Goal: Task Accomplishment & Management: Use online tool/utility

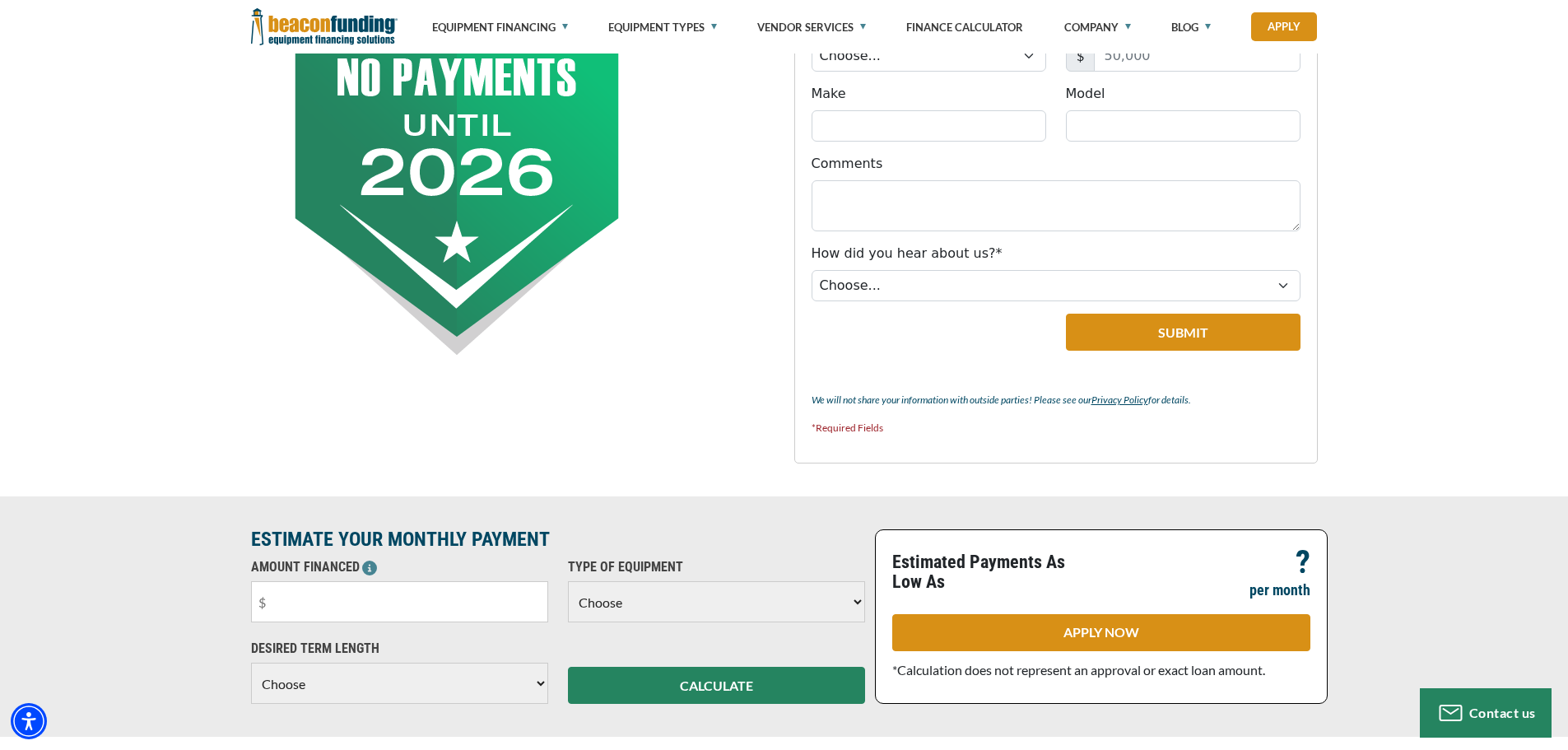
scroll to position [1070, 0]
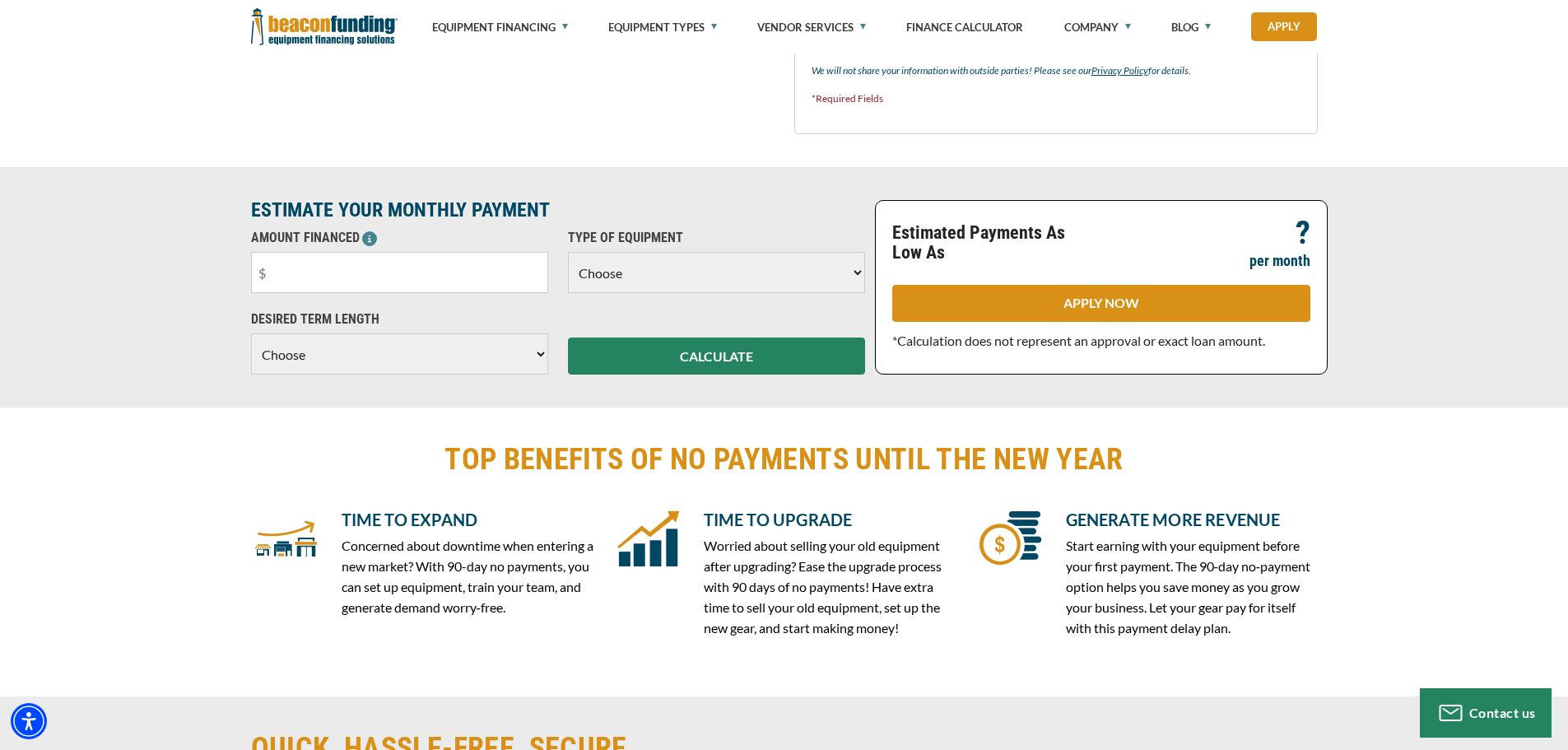
click at [461, 340] on select "Choose 36 Months 48 Months 60 Months" at bounding box center [400, 354] width 297 height 41
click at [460, 343] on select "Choose 36 Months 48 Months 60 Months" at bounding box center [400, 354] width 297 height 41
click at [466, 274] on input "text" at bounding box center [400, 272] width 297 height 41
drag, startPoint x: 356, startPoint y: 256, endPoint x: 370, endPoint y: 274, distance: 22.8
click at [237, 259] on div "ESTIMATE YOUR MONTHLY PAYMENT AMOUNT FINANCED Please enter the Amount Financed.…" at bounding box center [784, 287] width 1568 height 241
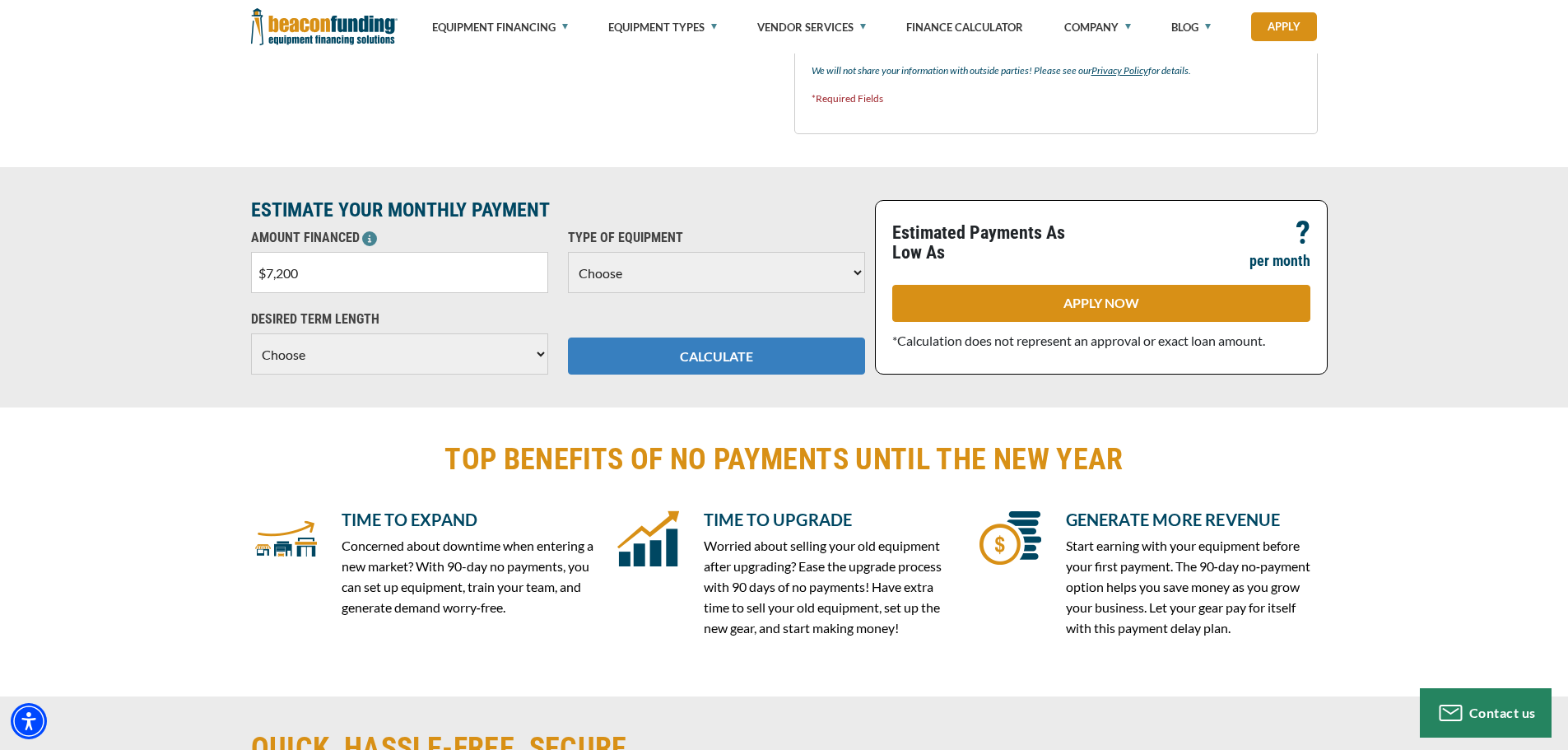
type input "$72,000"
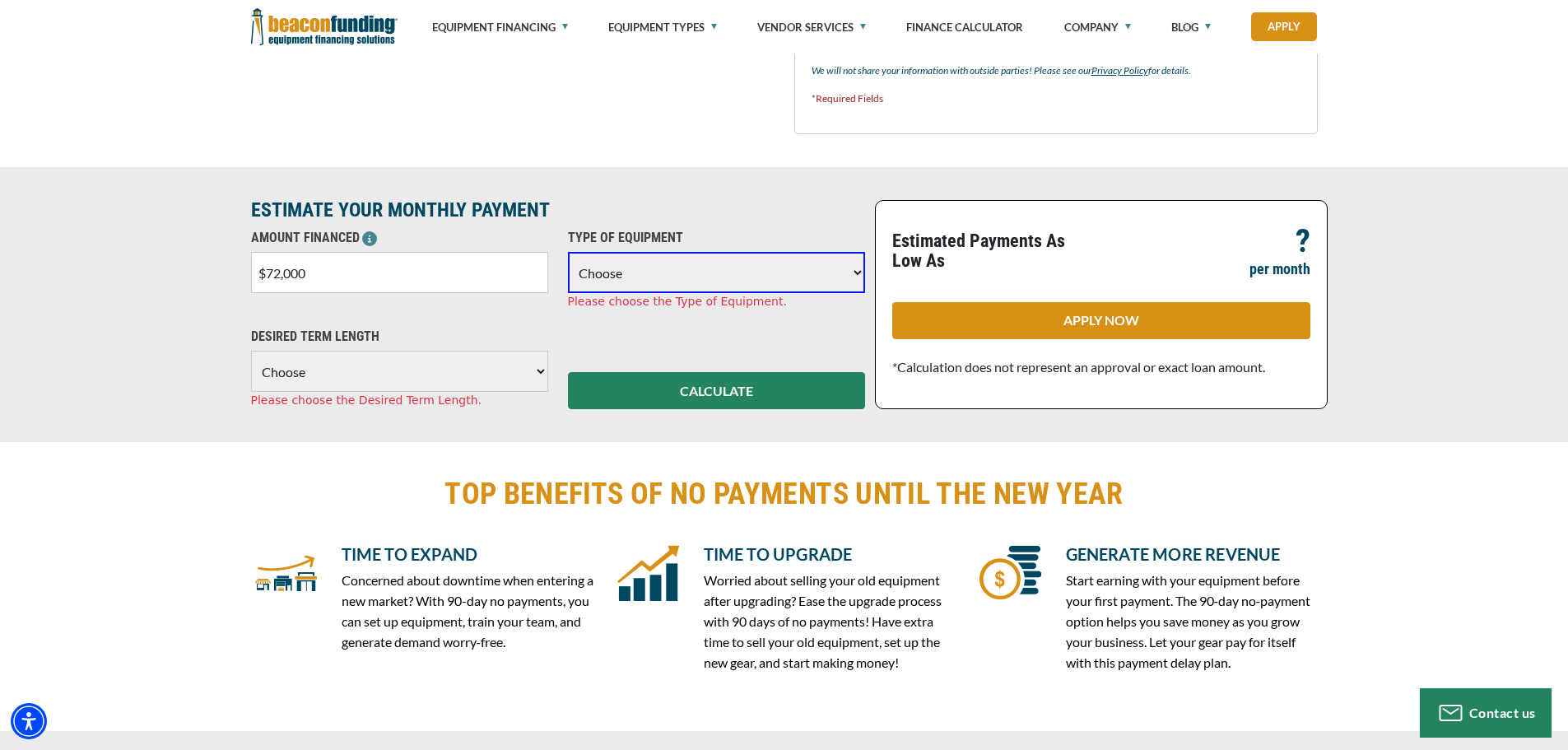
click at [823, 281] on select "Choose Backhoe Boom/Bucket Truck Chipper Commercial Mower Crane DTG/DTF Printin…" at bounding box center [716, 272] width 297 height 41
select select "1"
click at [568, 252] on select "Choose Backhoe Boom/Bucket Truck Chipper Commercial Mower Crane DTG/DTF Printin…" at bounding box center [716, 272] width 297 height 41
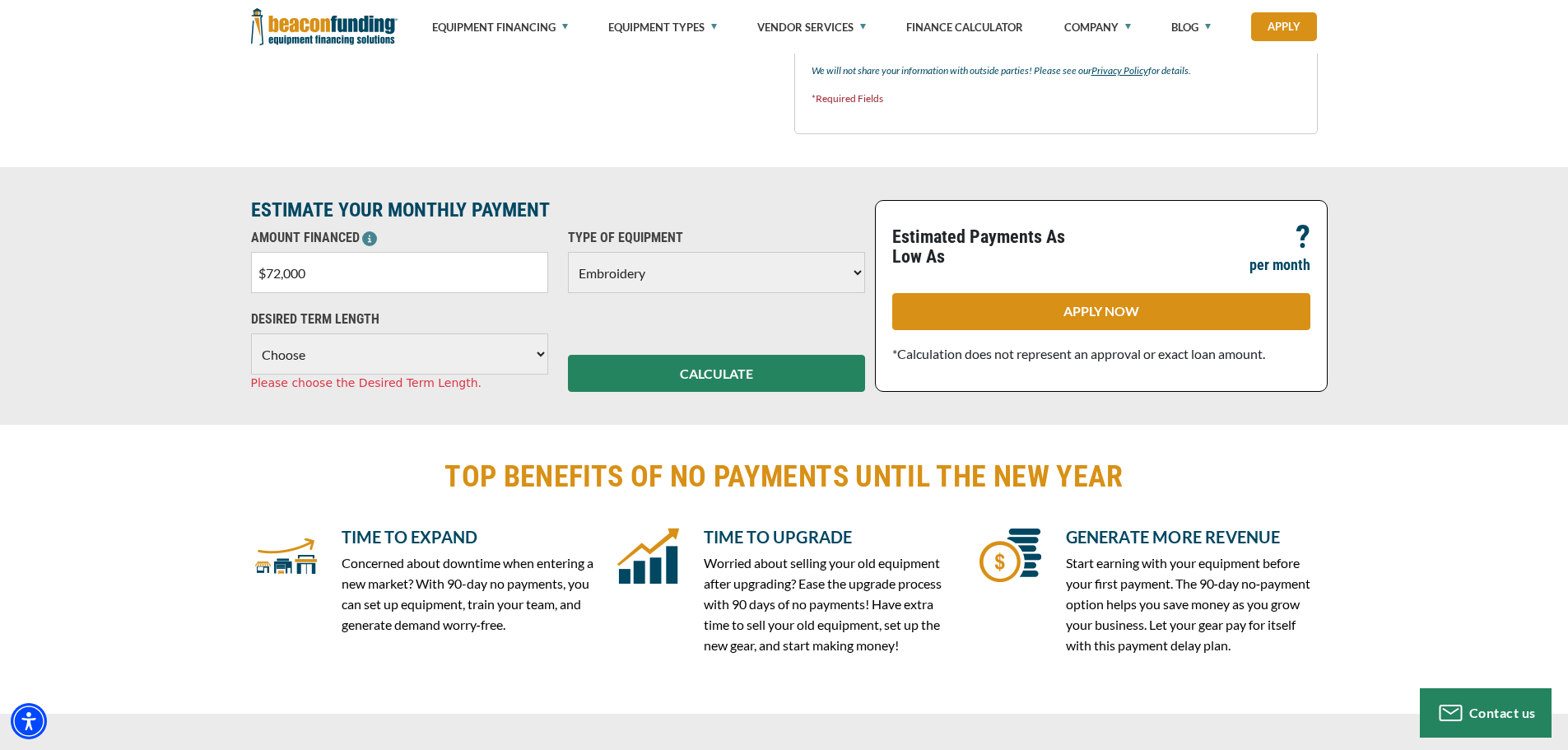
click at [531, 330] on div "DESIRED TERM LENGTH Choose 36 Months 48 Months 60 Months Please choose the Desi…" at bounding box center [400, 350] width 317 height 82
click at [531, 356] on select "Choose 36 Months 48 Months 60 Months" at bounding box center [400, 354] width 297 height 41
select select "60"
click at [251, 334] on select "Choose 36 Months 48 Months 60 Months" at bounding box center [400, 354] width 297 height 41
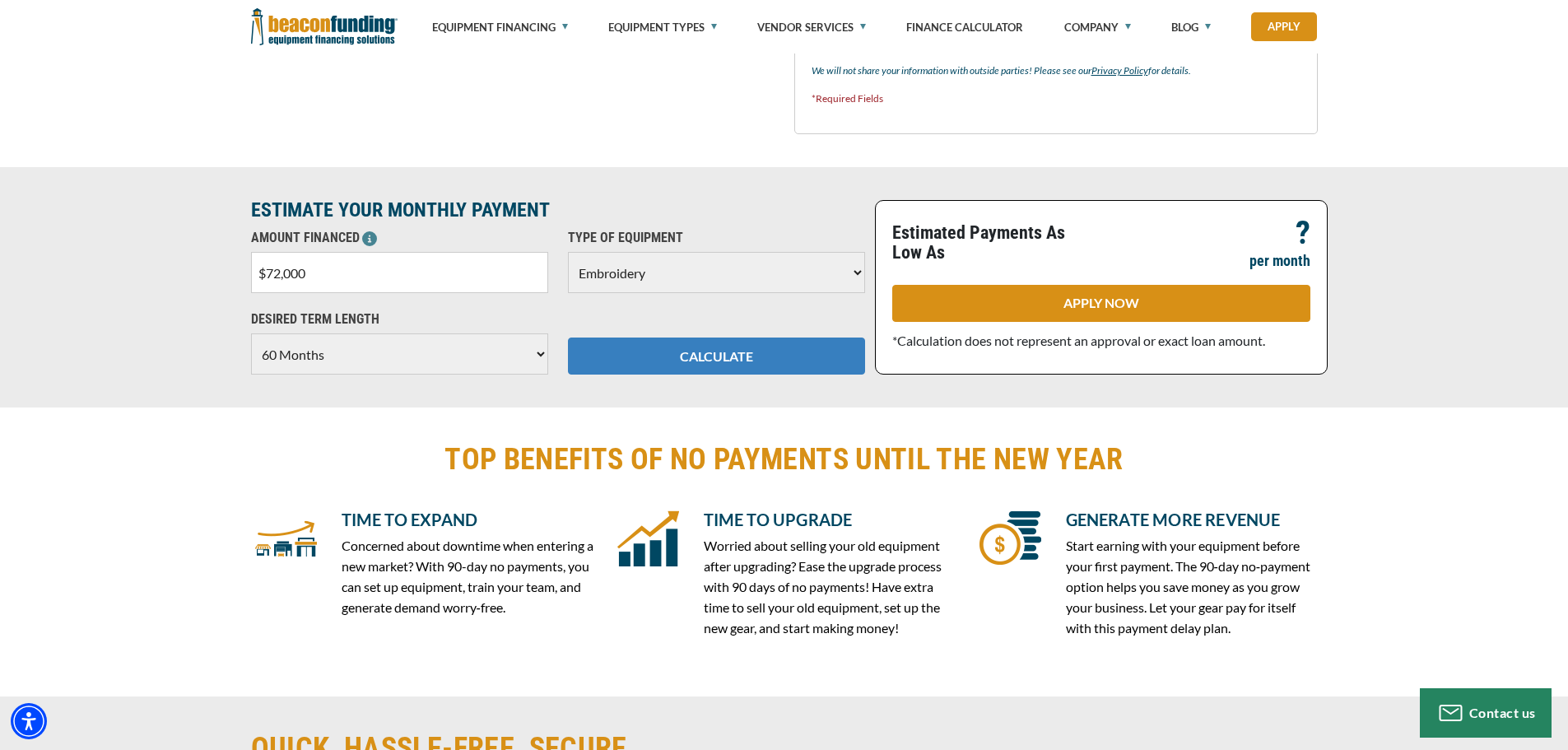
click at [632, 345] on button "CALCULATE" at bounding box center [716, 356] width 297 height 37
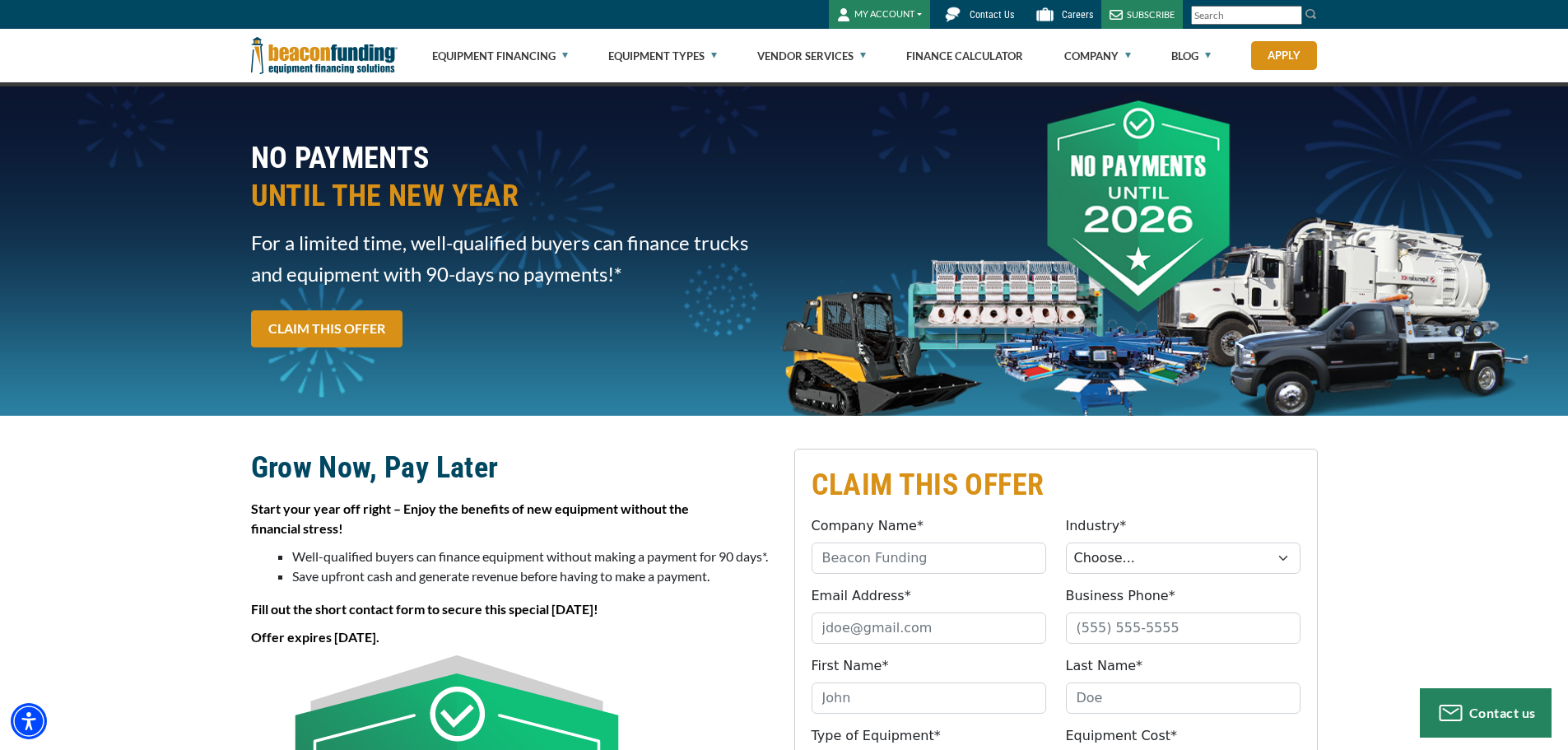
scroll to position [0, 0]
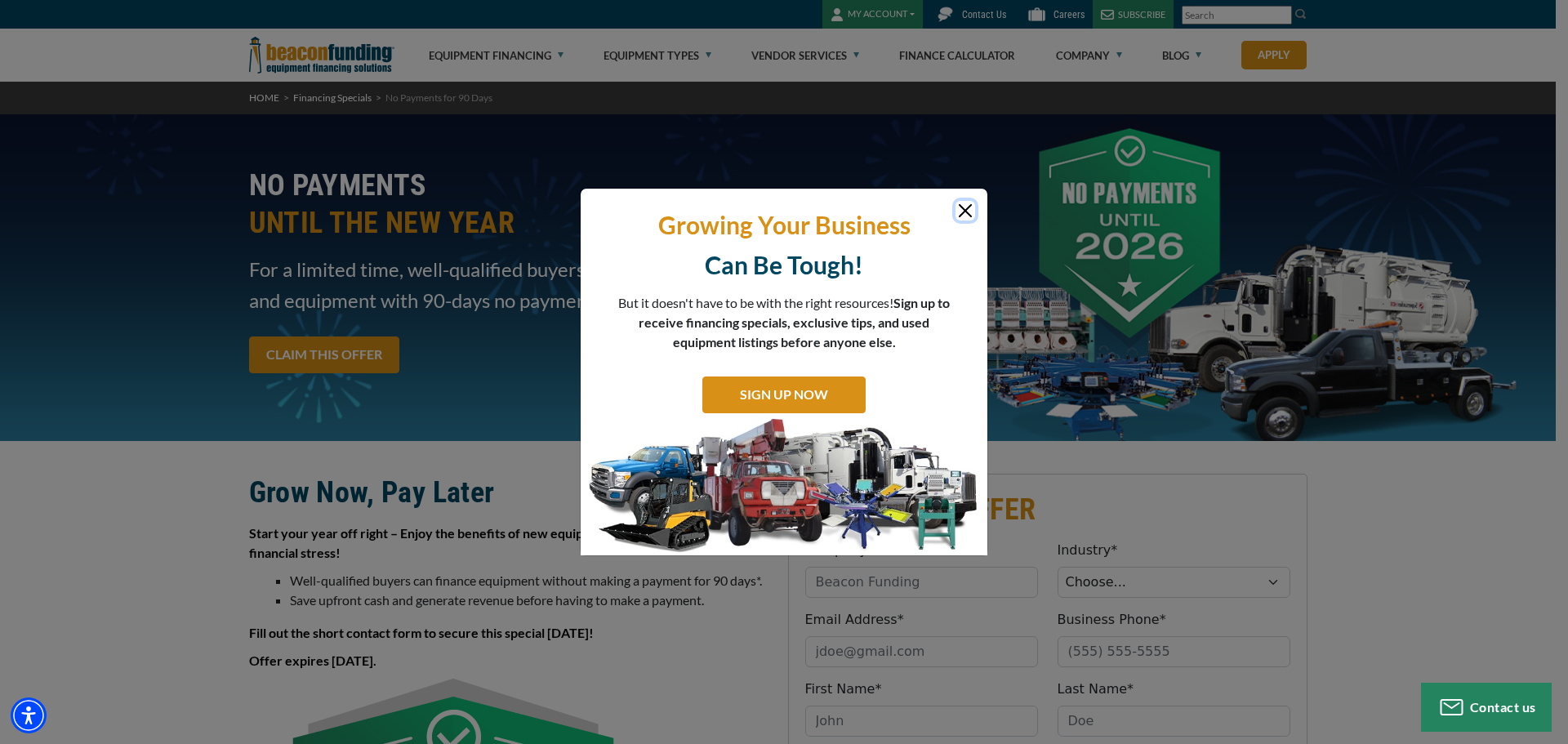
click at [961, 208] on button "Close" at bounding box center [965, 210] width 19 height 19
